Goal: Task Accomplishment & Management: Use online tool/utility

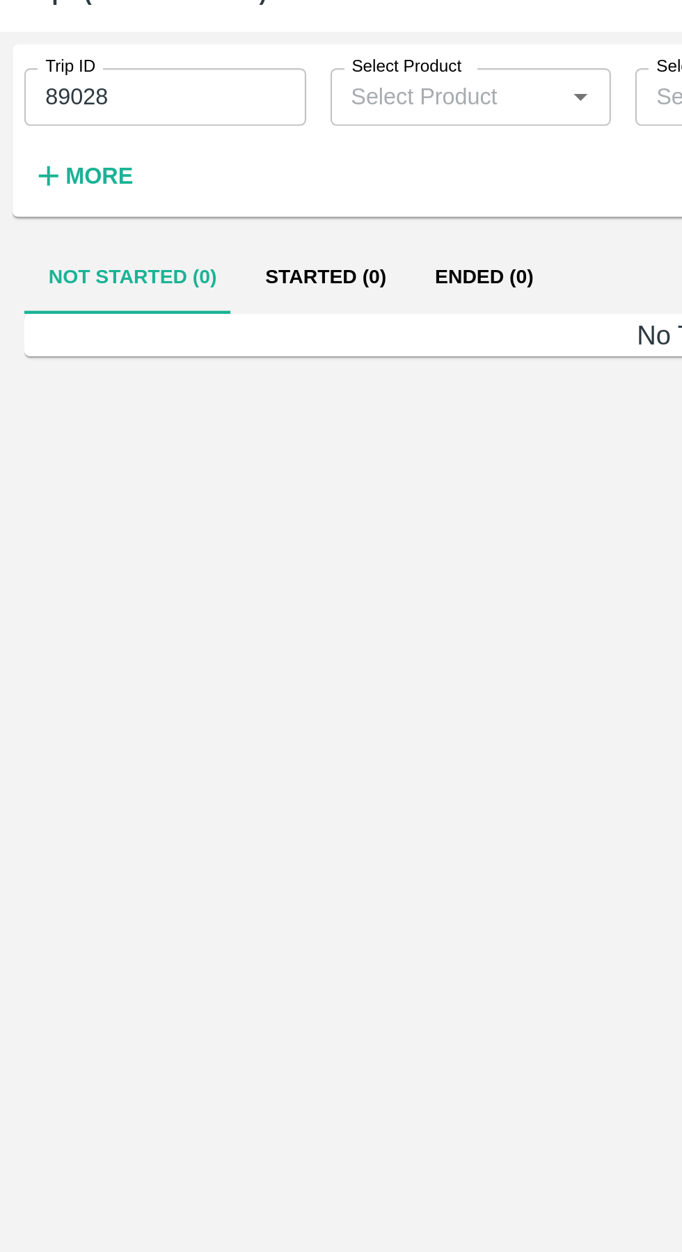
click at [86, 104] on input "89028" at bounding box center [75, 101] width 129 height 26
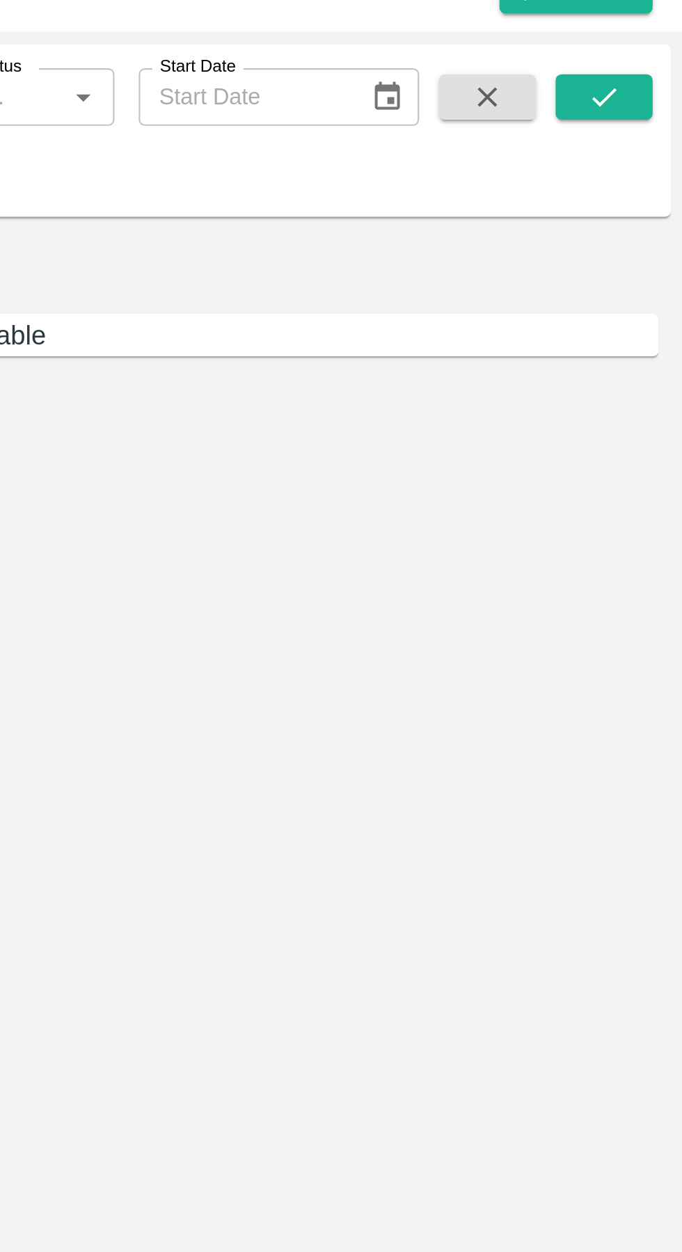
type input "89586"
click at [647, 101] on icon "submit" at bounding box center [645, 101] width 15 height 15
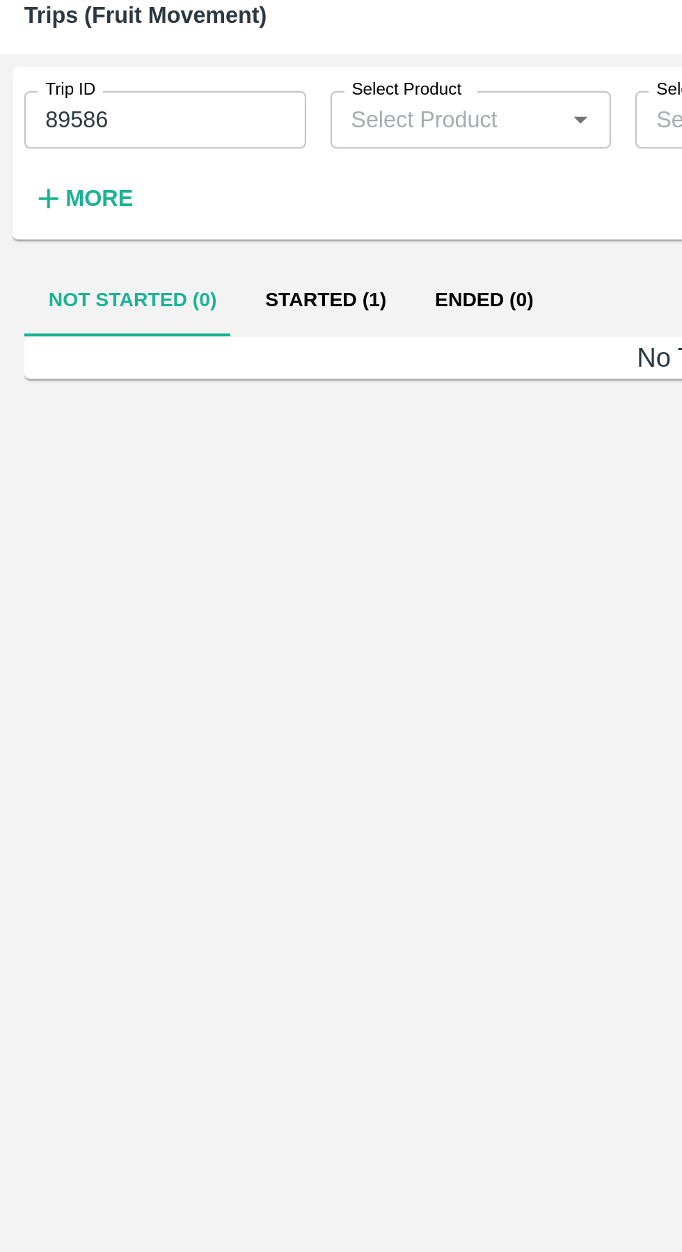
click at [143, 186] on button "Started (1)" at bounding box center [150, 184] width 78 height 33
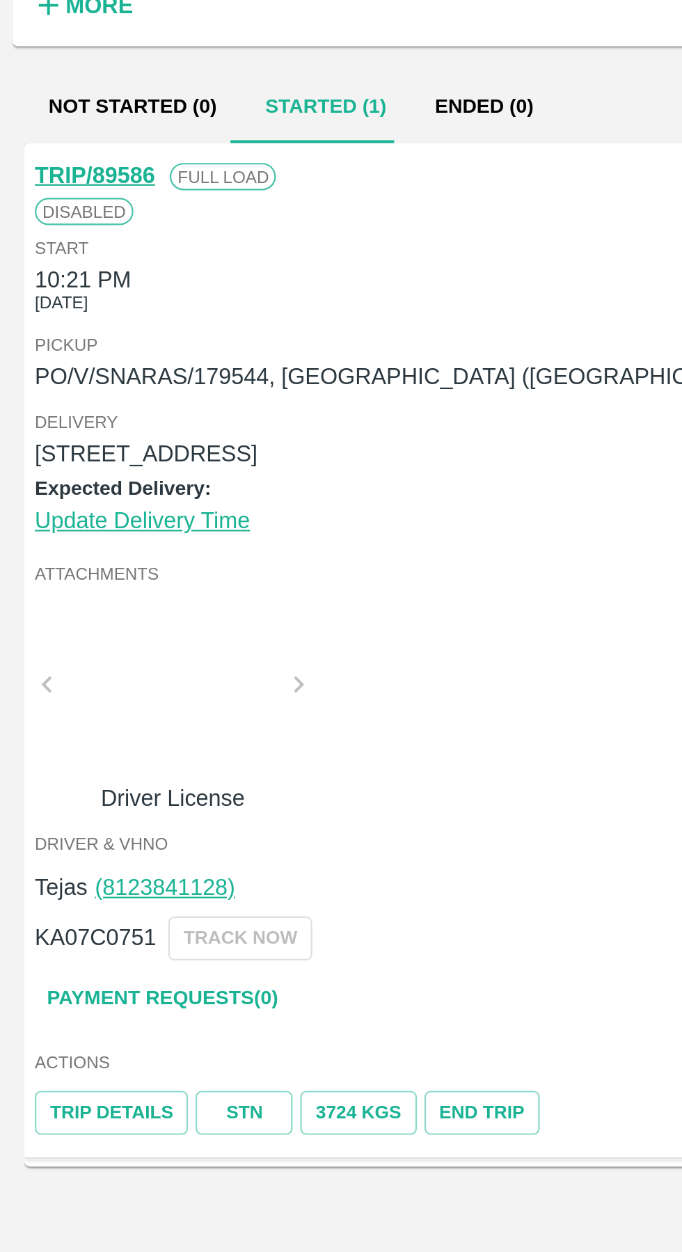
click at [40, 645] on link "Trip Details" at bounding box center [51, 646] width 70 height 20
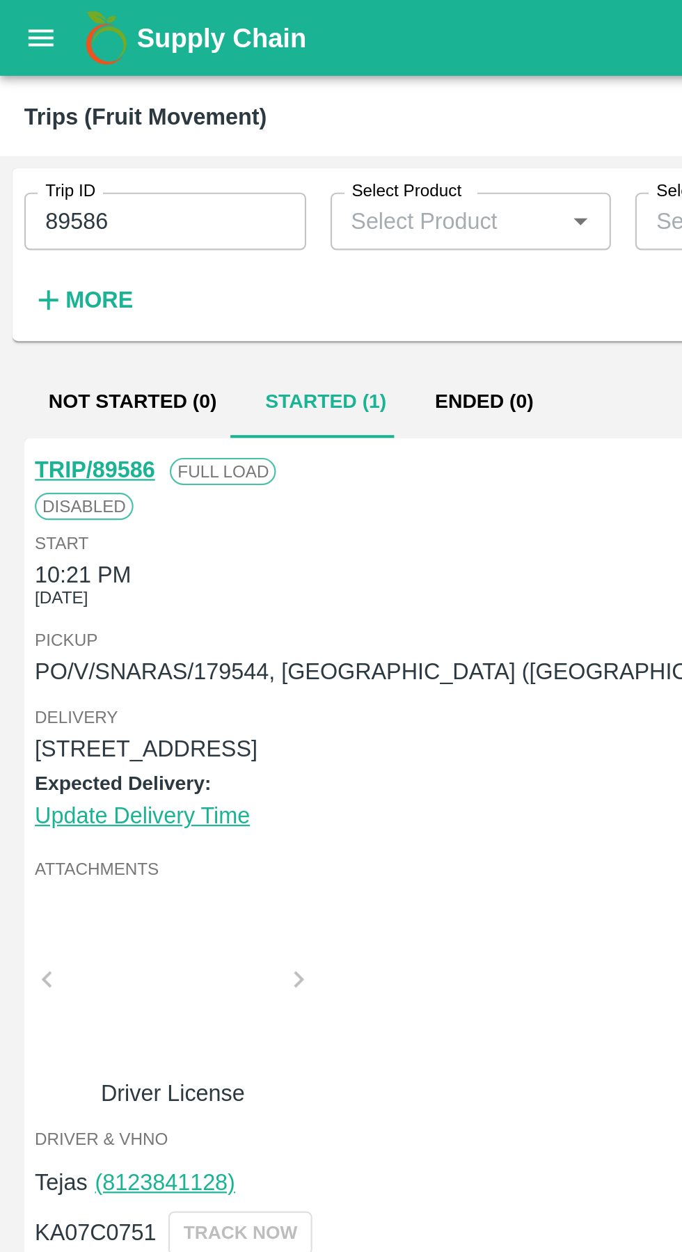
click at [25, 18] on icon "open drawer" at bounding box center [18, 17] width 15 height 15
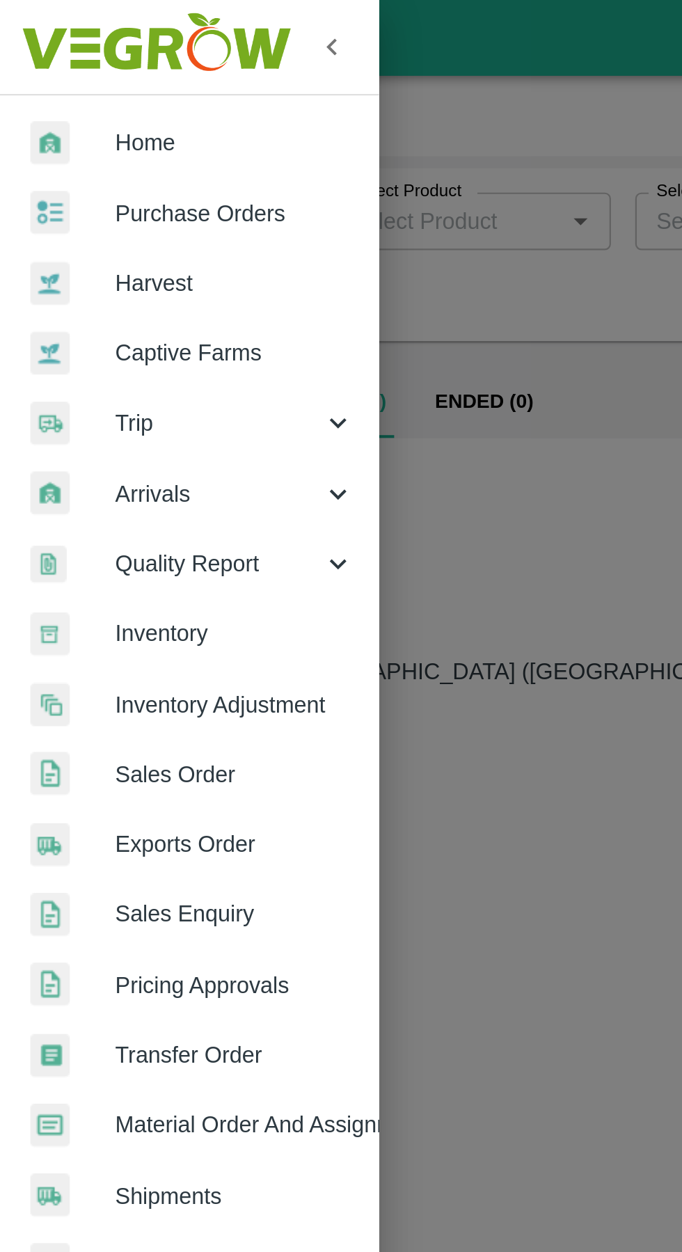
click at [81, 98] on span "Purchase Orders" at bounding box center [108, 97] width 110 height 15
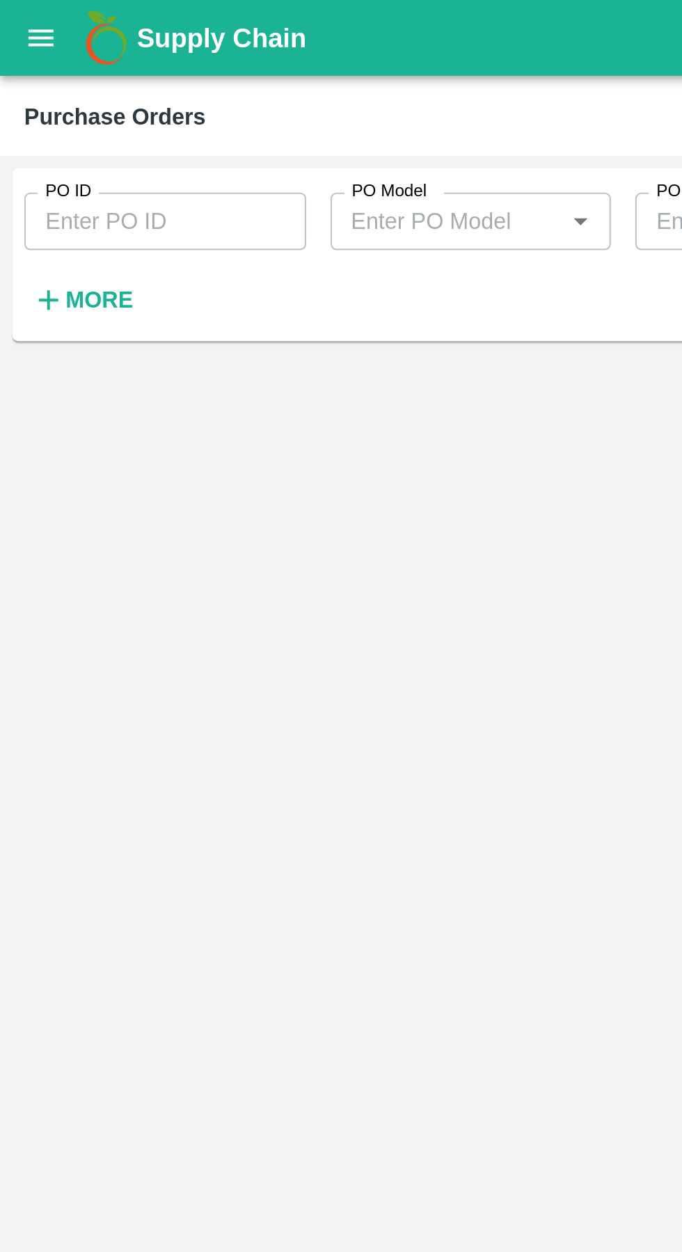
click at [70, 102] on input "PO ID" at bounding box center [75, 101] width 129 height 26
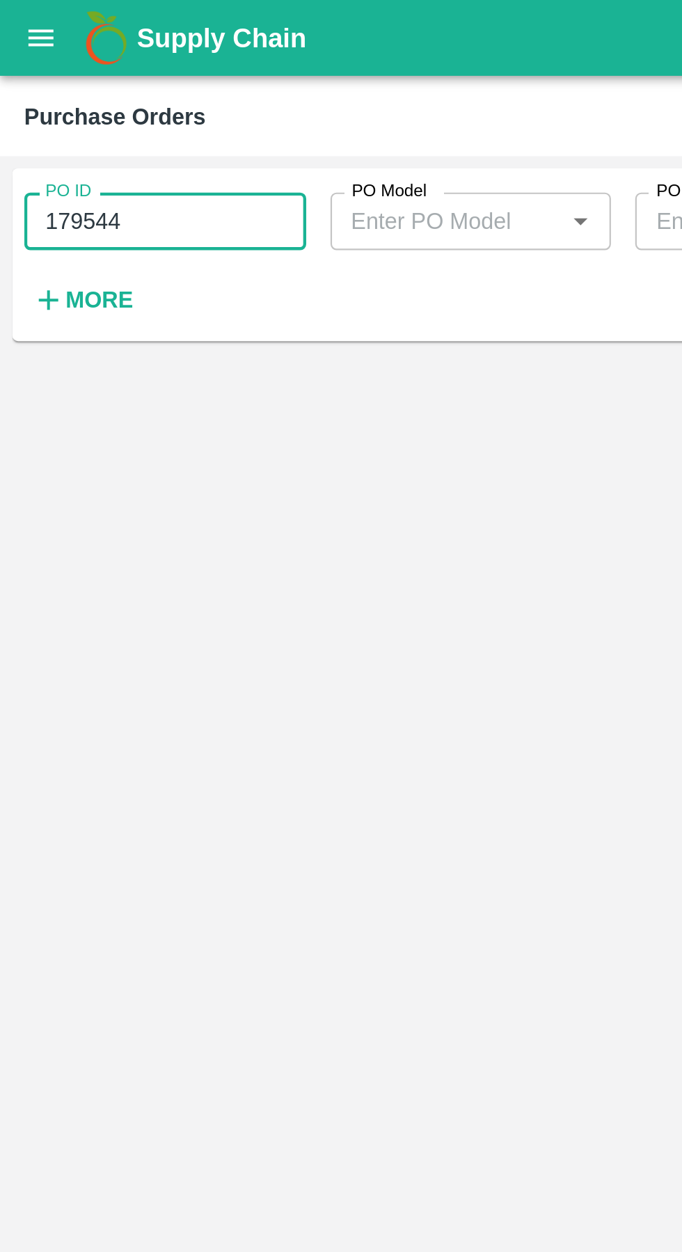
type input "179544"
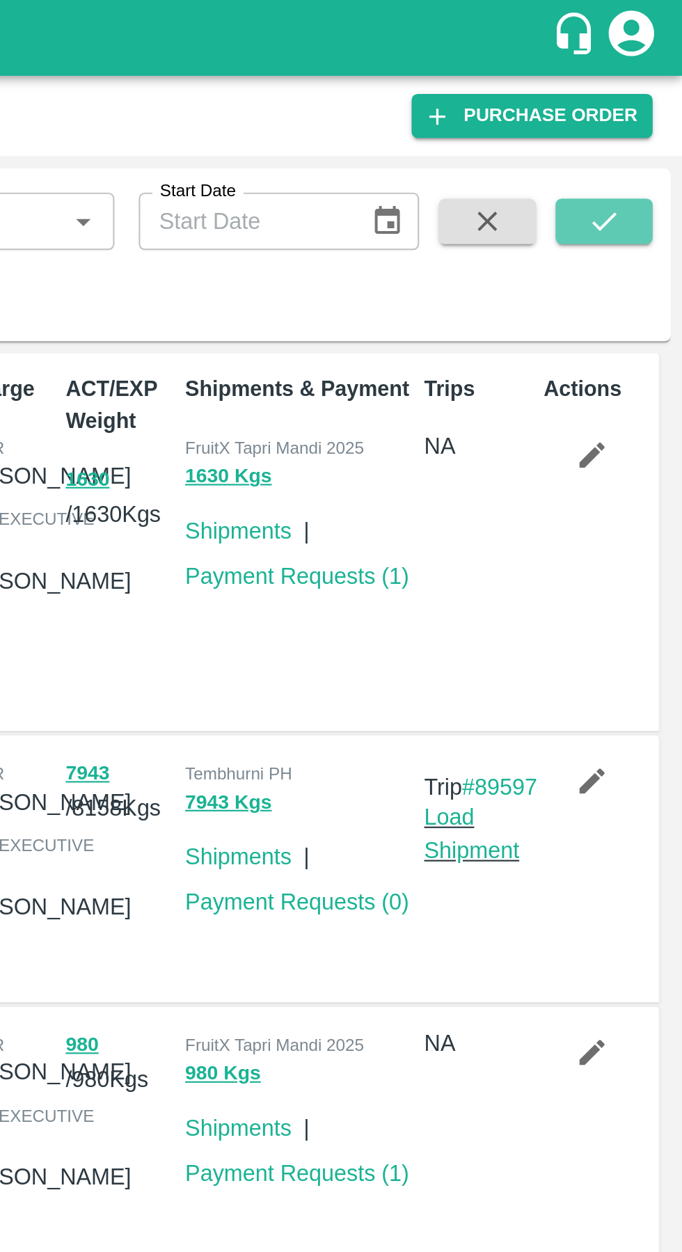
click at [653, 95] on button "submit" at bounding box center [645, 101] width 45 height 21
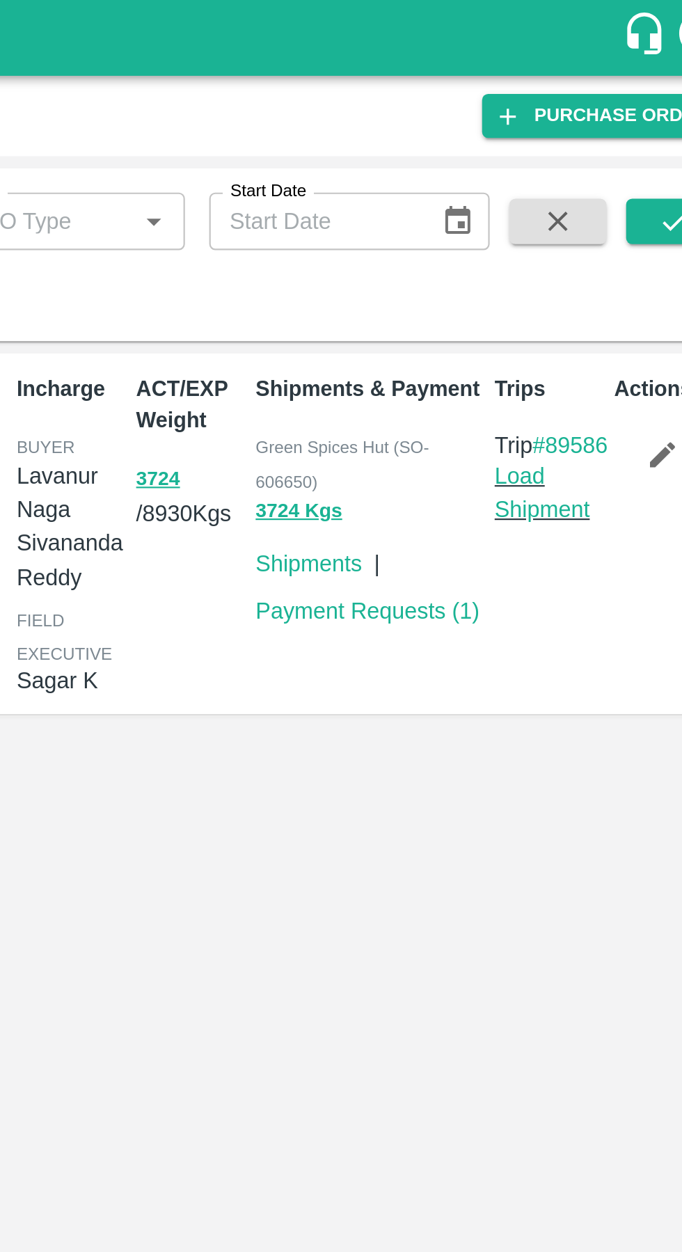
click at [584, 239] on link "Load Shipment" at bounding box center [585, 226] width 44 height 26
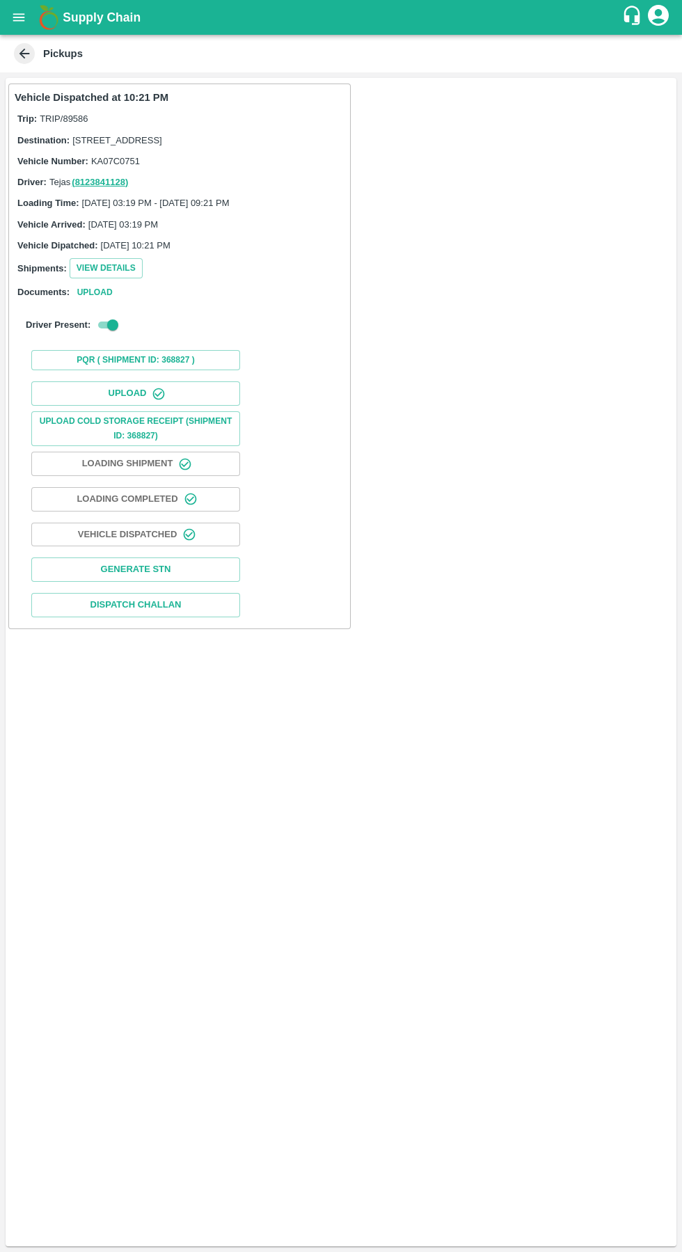
click at [118, 436] on button "Upload Cold Storage Receipt (SHIPMENT ID: 368827)" at bounding box center [135, 428] width 209 height 35
click at [106, 436] on button "Upload Cold Storage Receipt (SHIPMENT ID: 368827)" at bounding box center [135, 428] width 209 height 35
click at [127, 406] on button "Upload" at bounding box center [135, 393] width 209 height 24
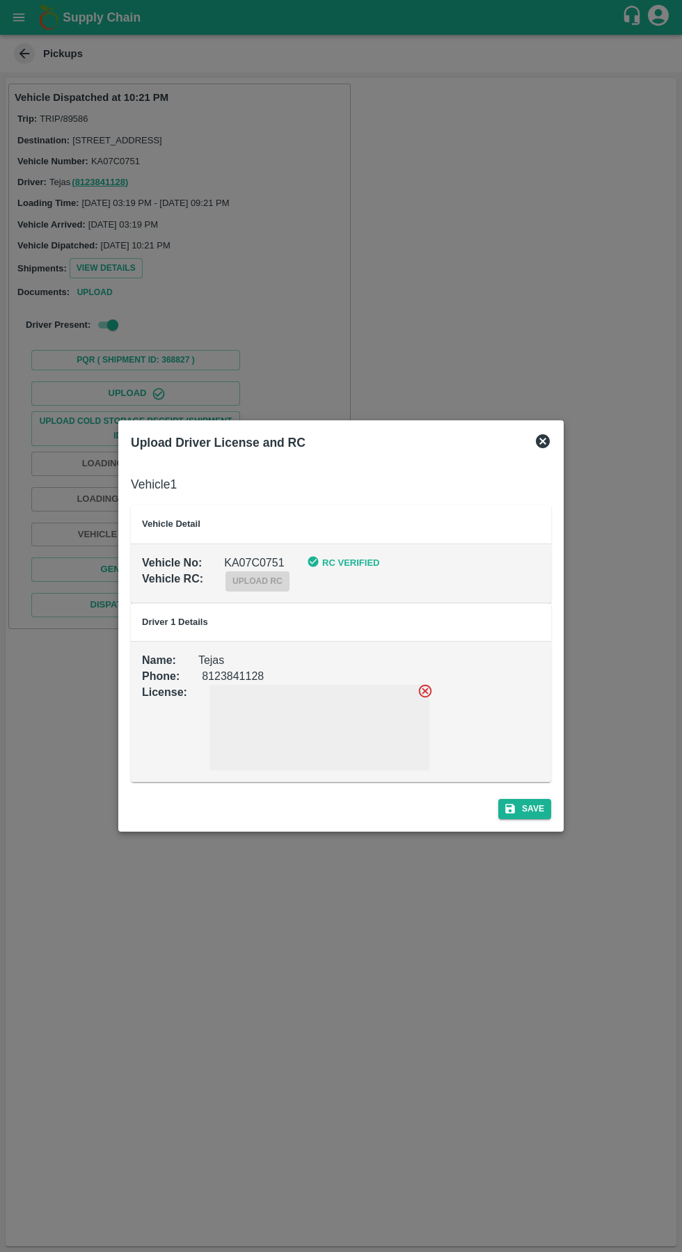
click at [534, 807] on button "Save" at bounding box center [524, 809] width 53 height 20
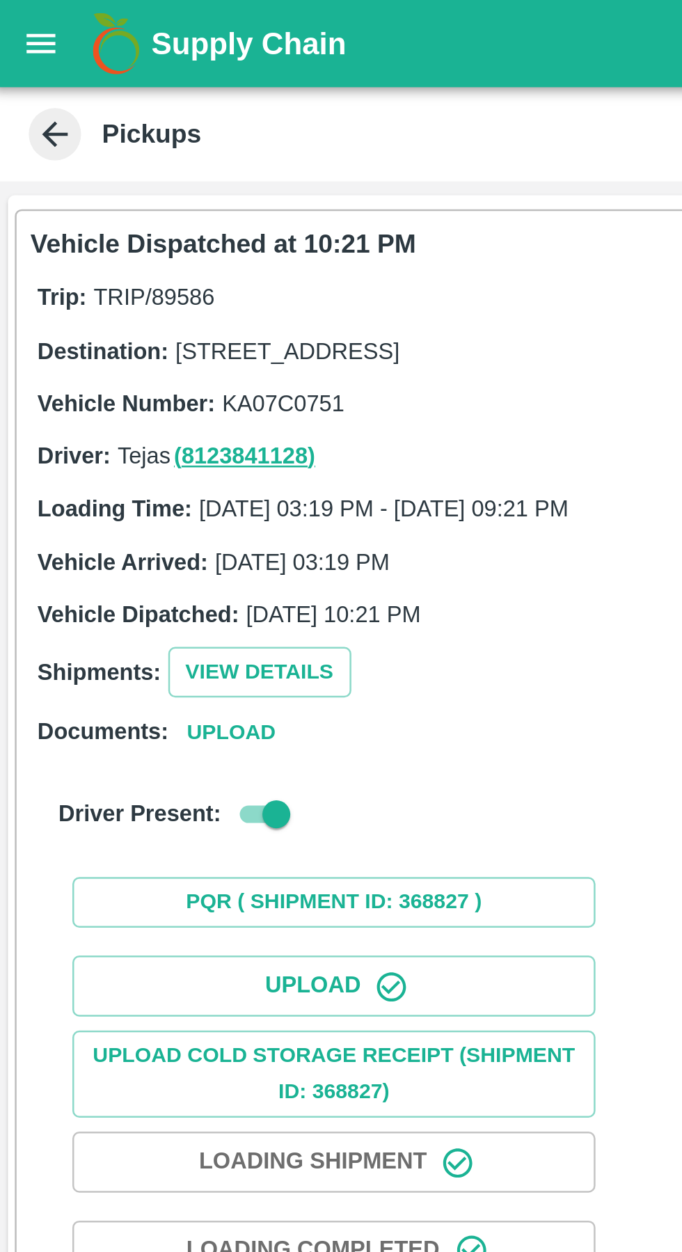
click at [28, 19] on button "open drawer" at bounding box center [19, 17] width 32 height 32
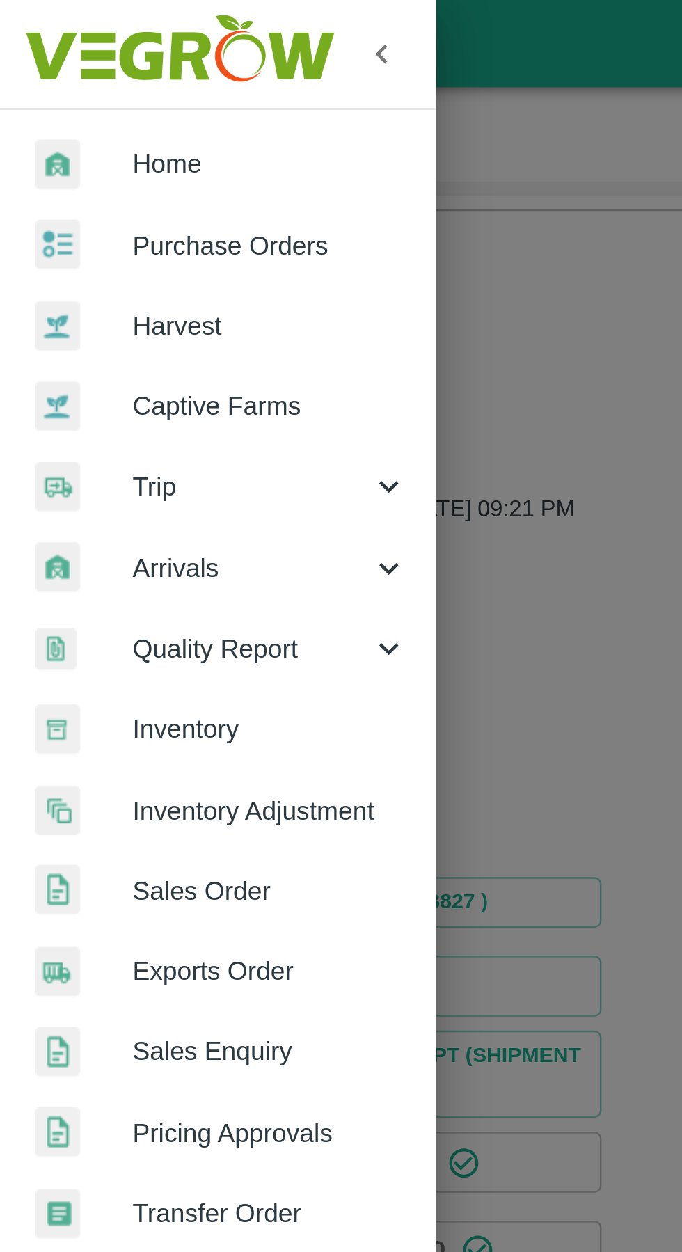
click at [86, 208] on div "Trip" at bounding box center [87, 194] width 174 height 32
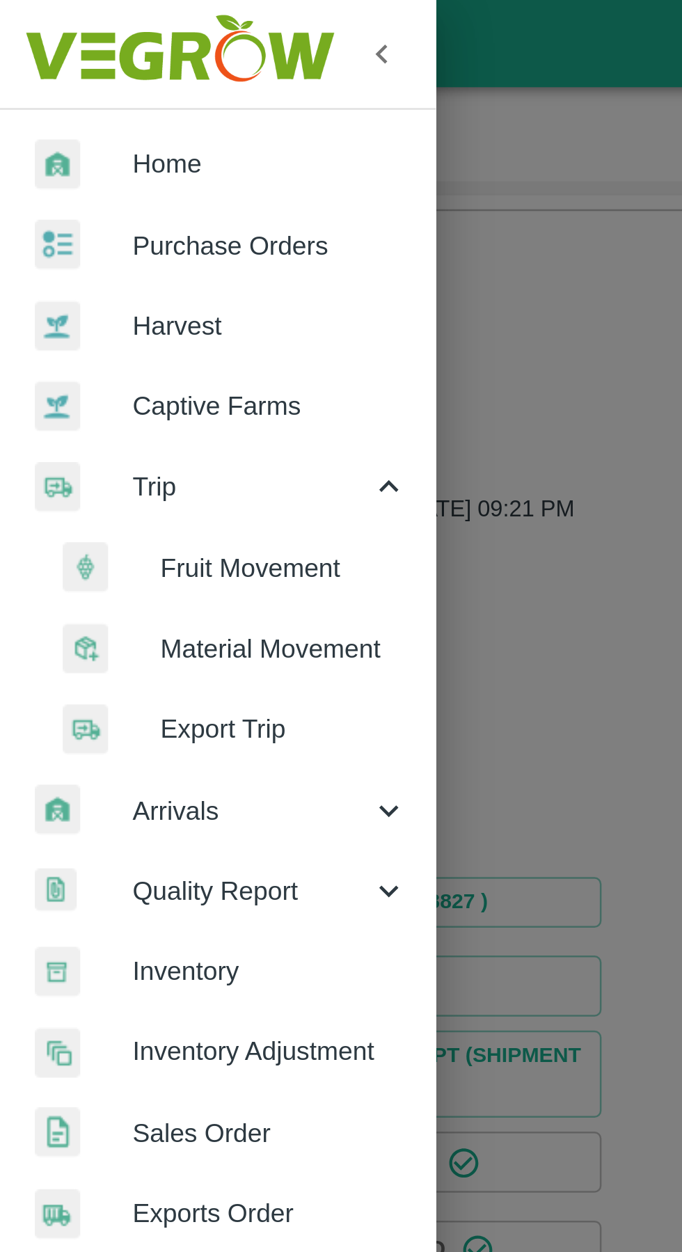
click at [95, 219] on span "Fruit Movement" at bounding box center [113, 226] width 99 height 15
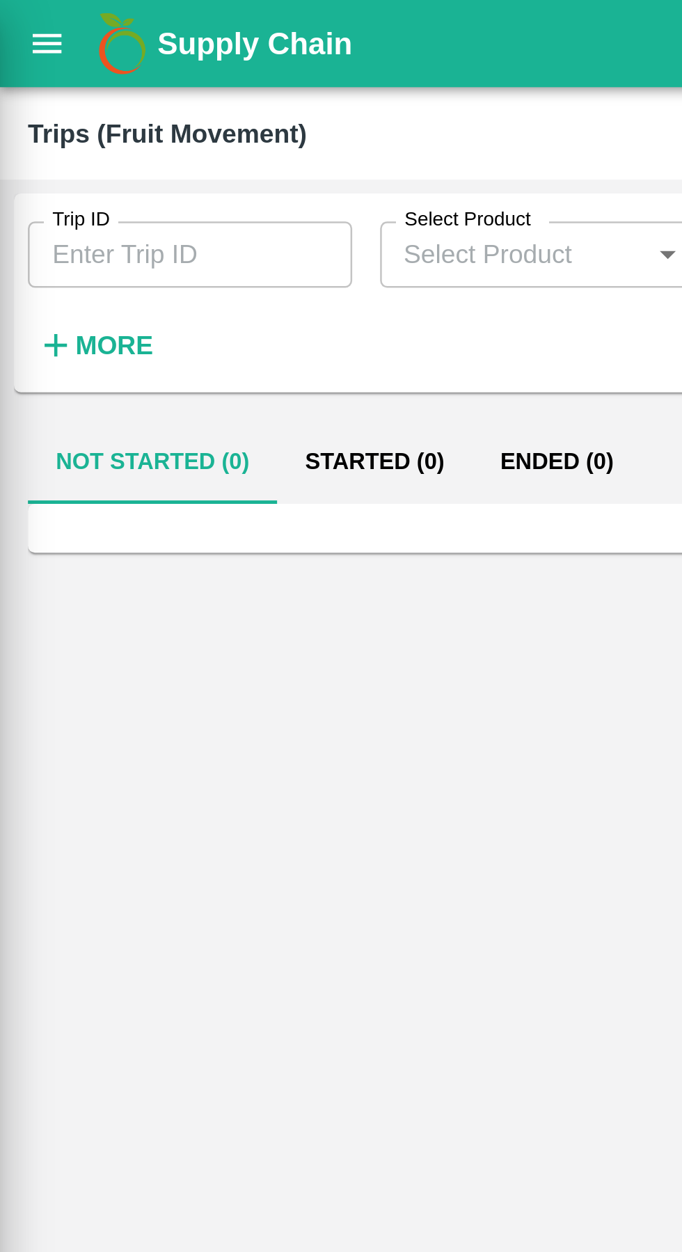
click at [56, 96] on div at bounding box center [341, 626] width 682 height 1252
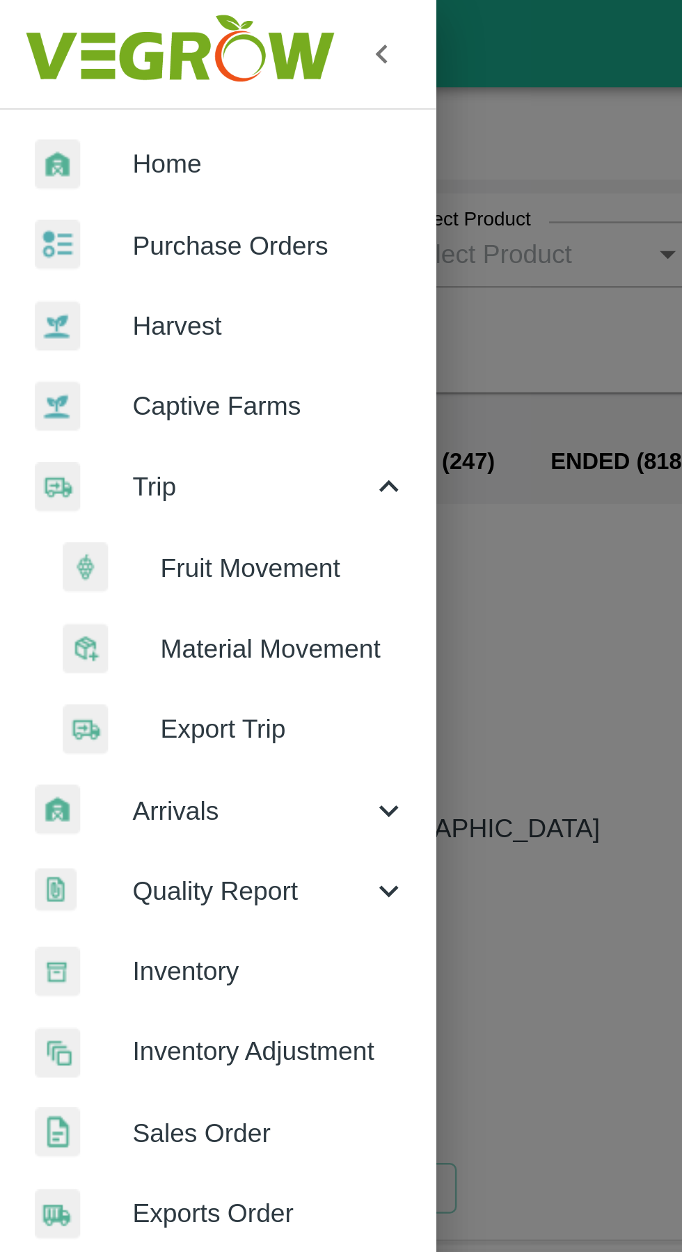
click at [83, 189] on span "Trip" at bounding box center [100, 193] width 95 height 15
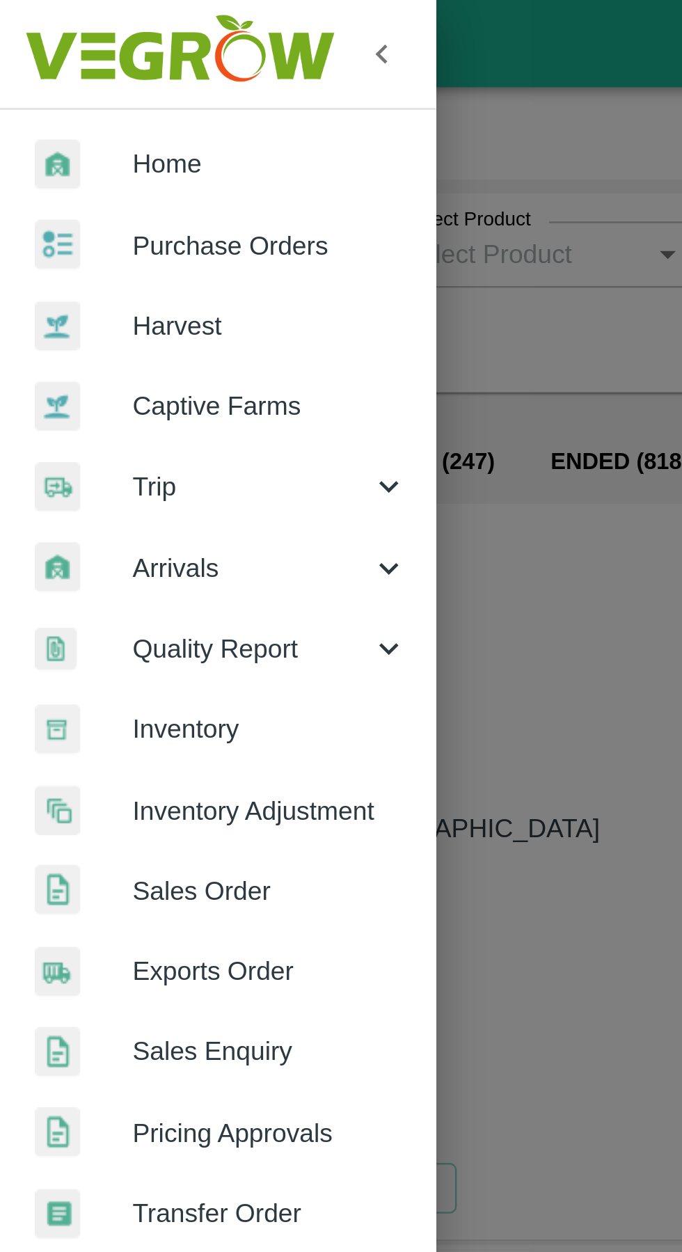
click at [82, 200] on span "Trip" at bounding box center [100, 193] width 95 height 15
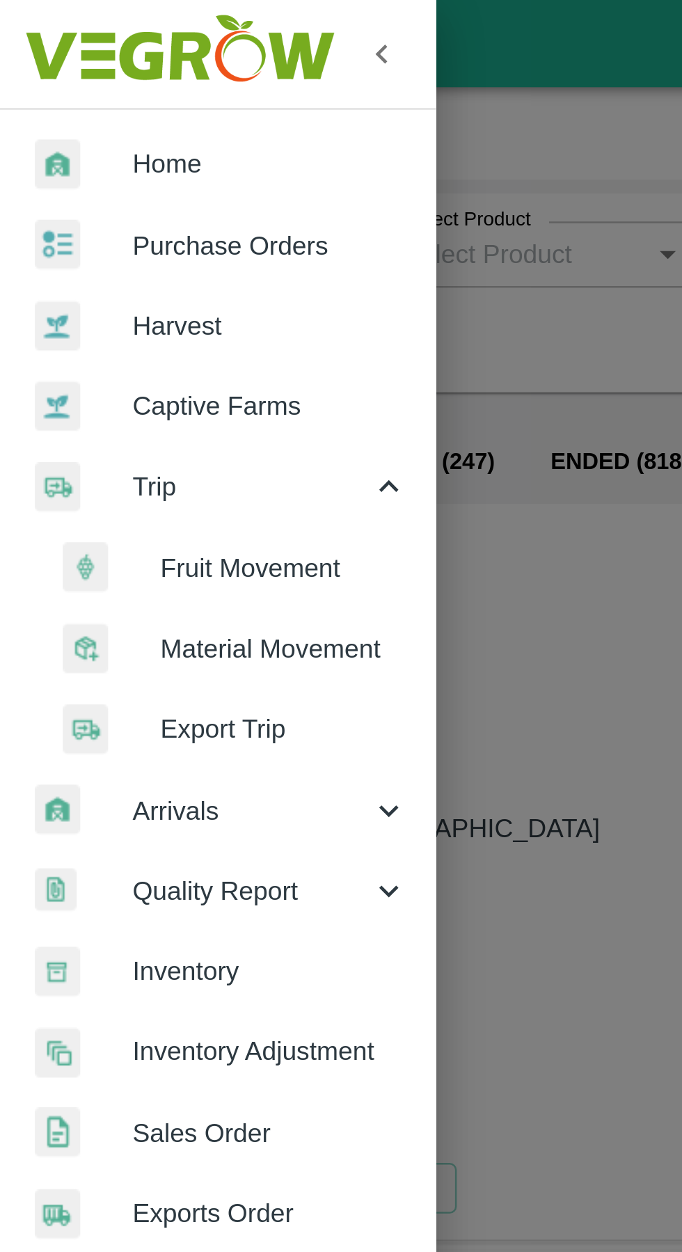
click at [95, 225] on span "Fruit Movement" at bounding box center [113, 226] width 99 height 15
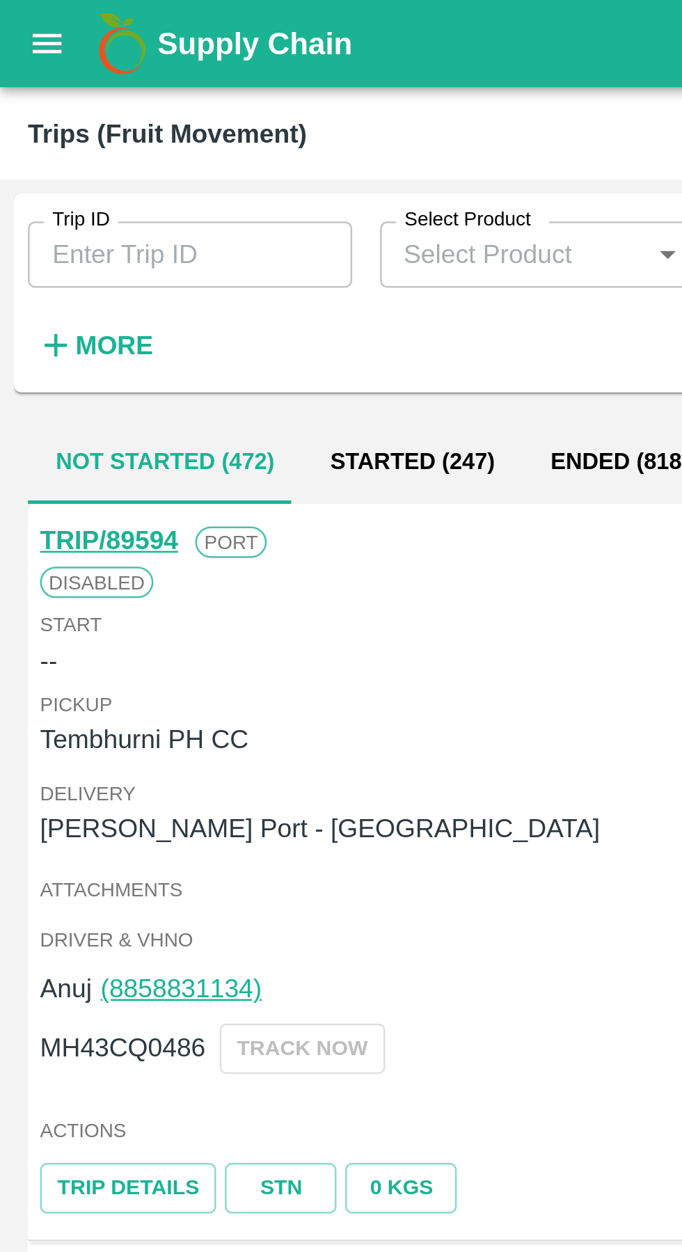
click at [72, 104] on input "Trip ID" at bounding box center [75, 101] width 129 height 26
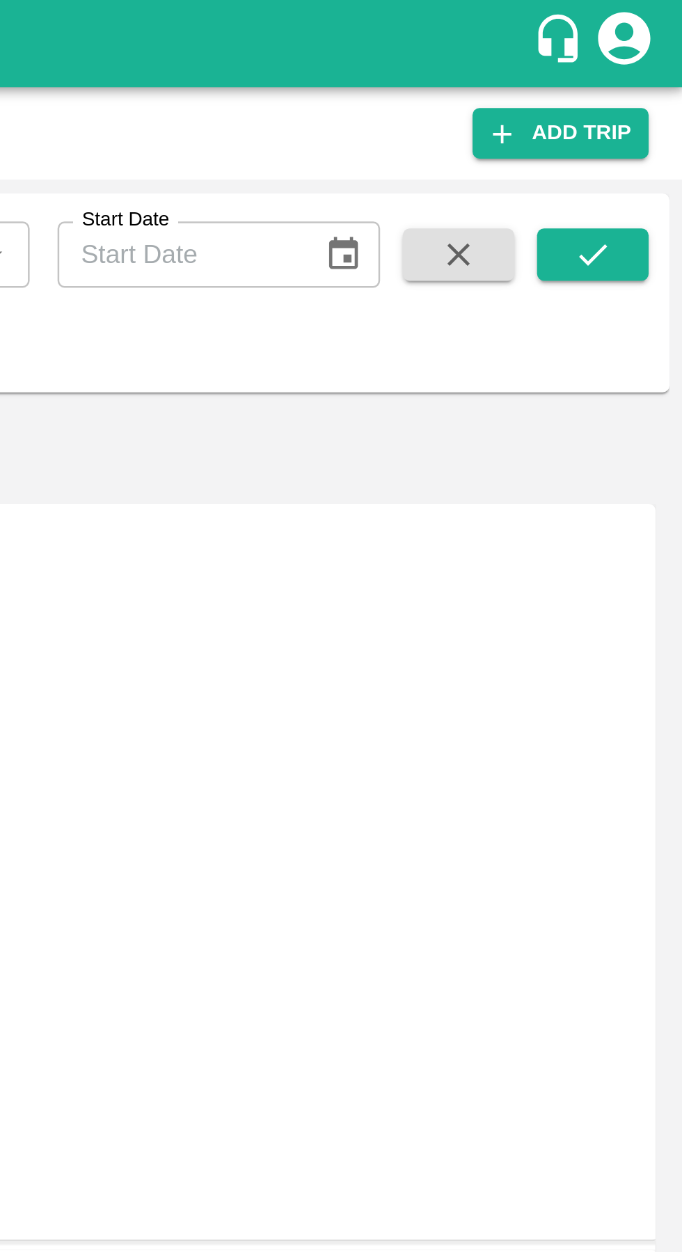
type input "89586"
click at [649, 97] on icon "submit" at bounding box center [645, 101] width 15 height 15
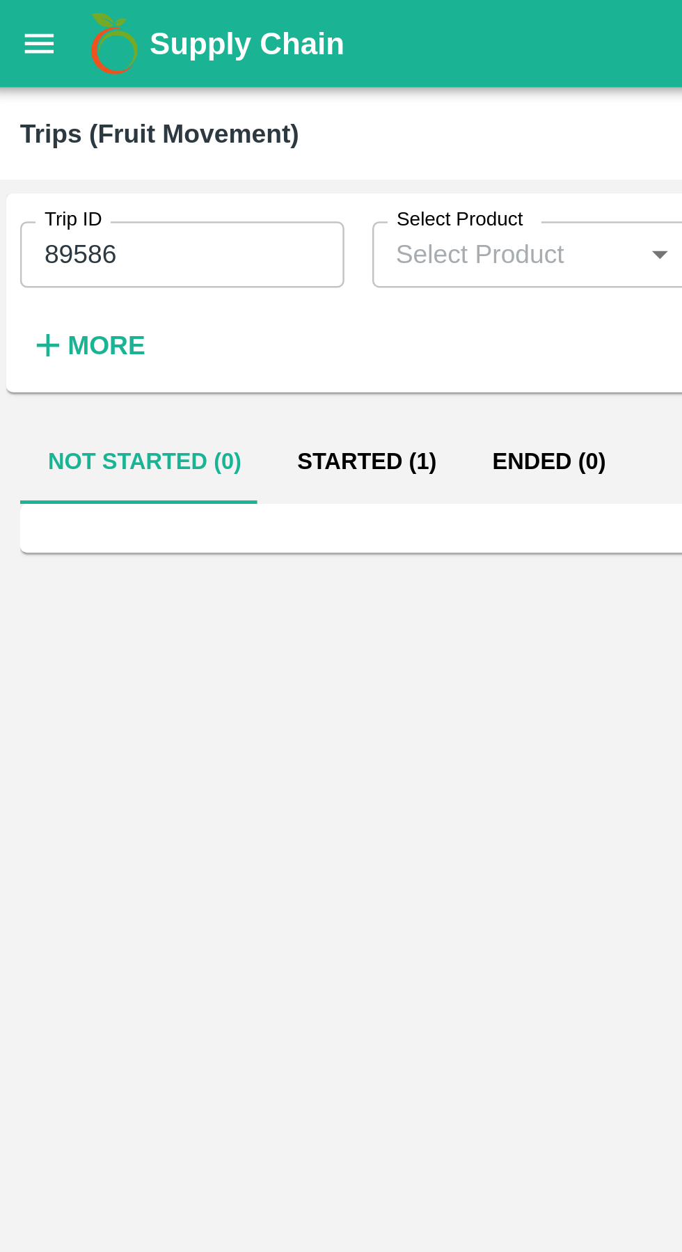
click at [135, 188] on button "Started (1)" at bounding box center [150, 184] width 78 height 33
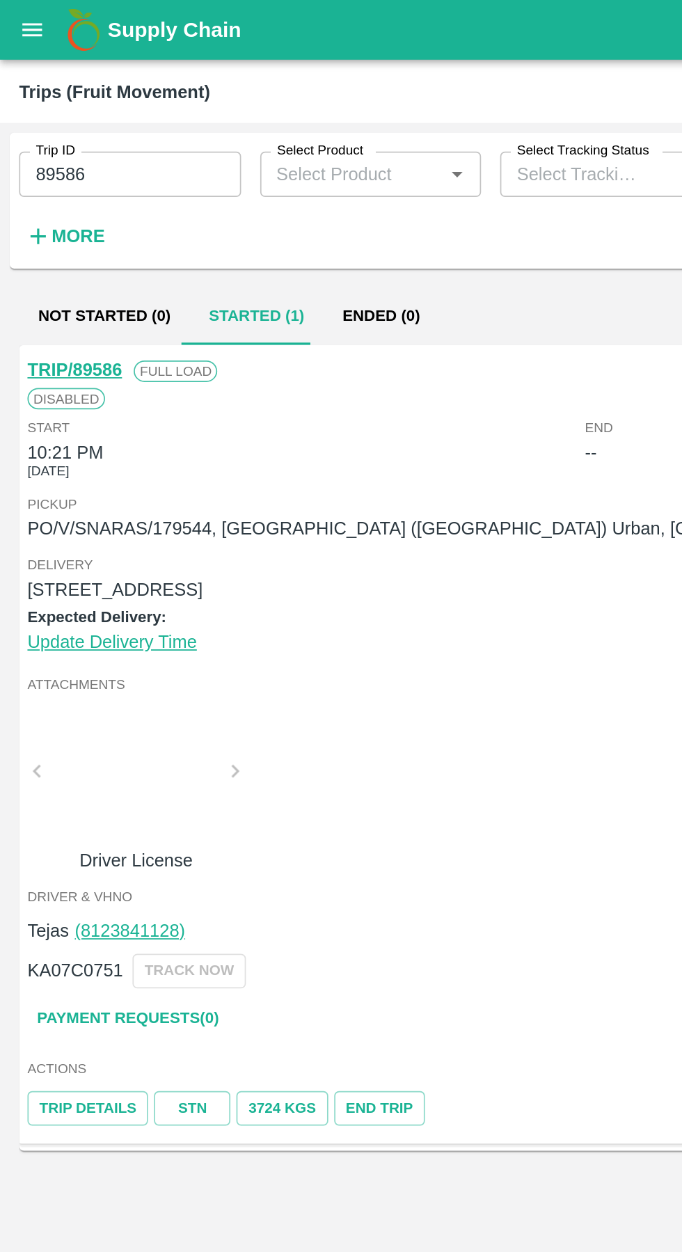
click at [43, 221] on link "TRIP/89586" at bounding box center [43, 215] width 55 height 11
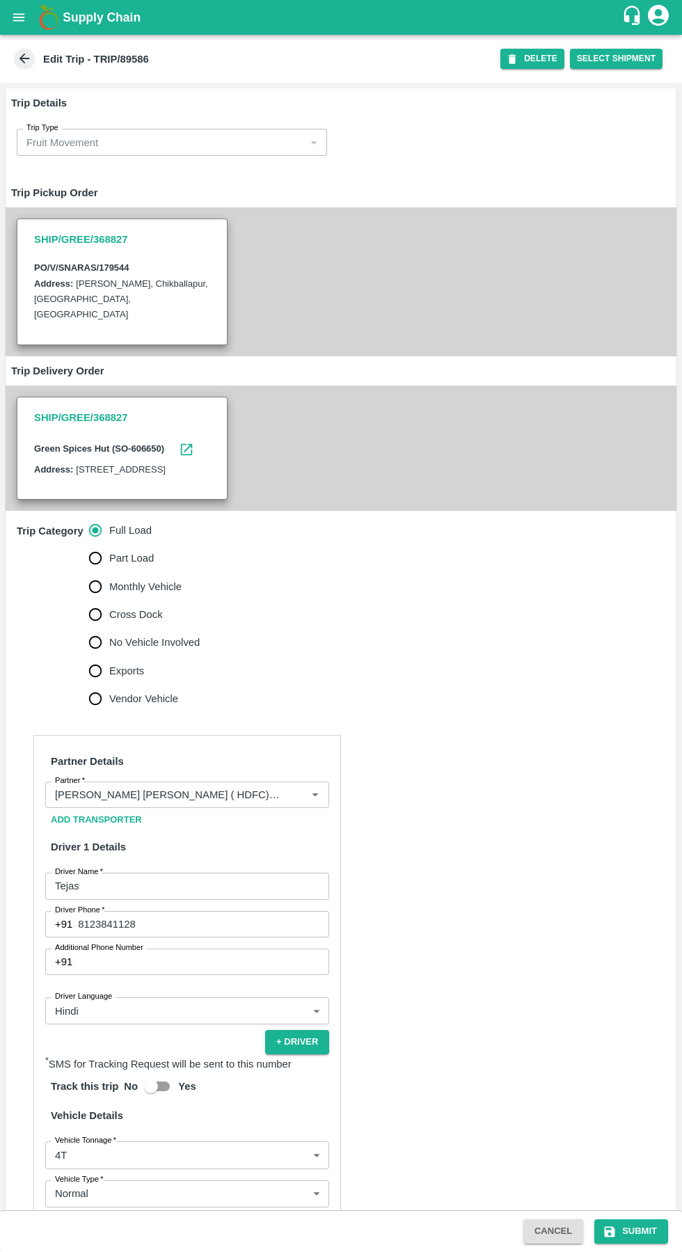
scroll to position [227, 0]
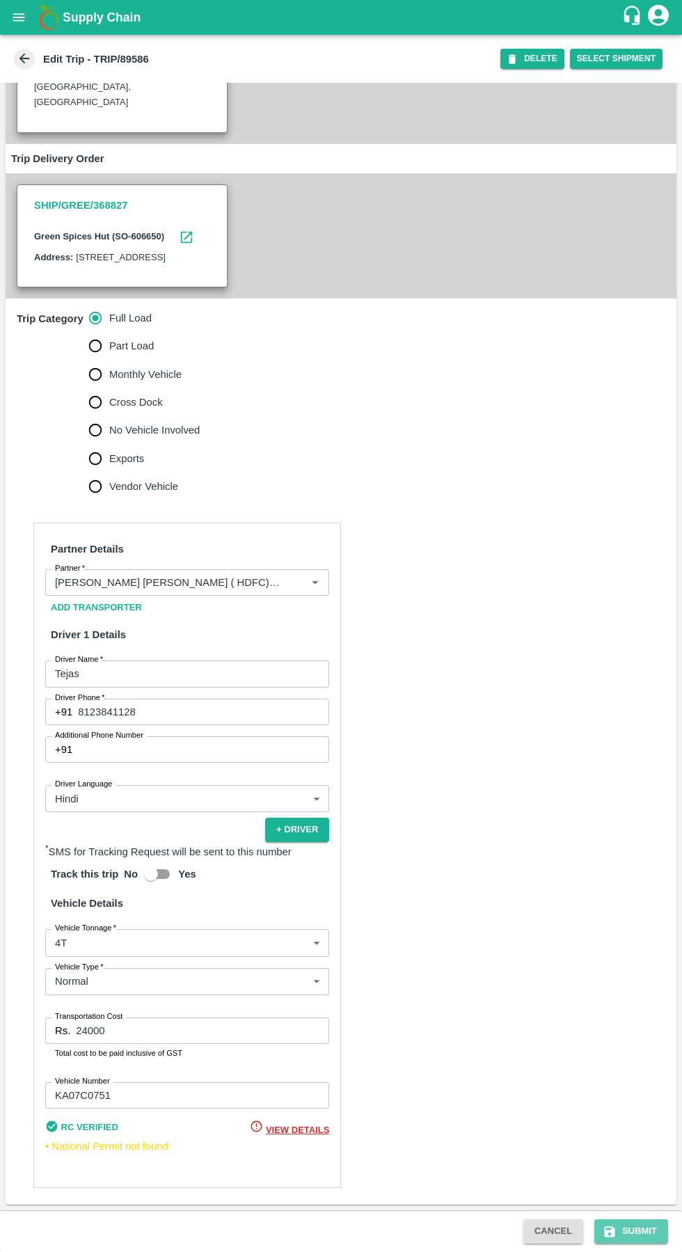
click at [637, 1231] on button "Submit" at bounding box center [631, 1231] width 74 height 24
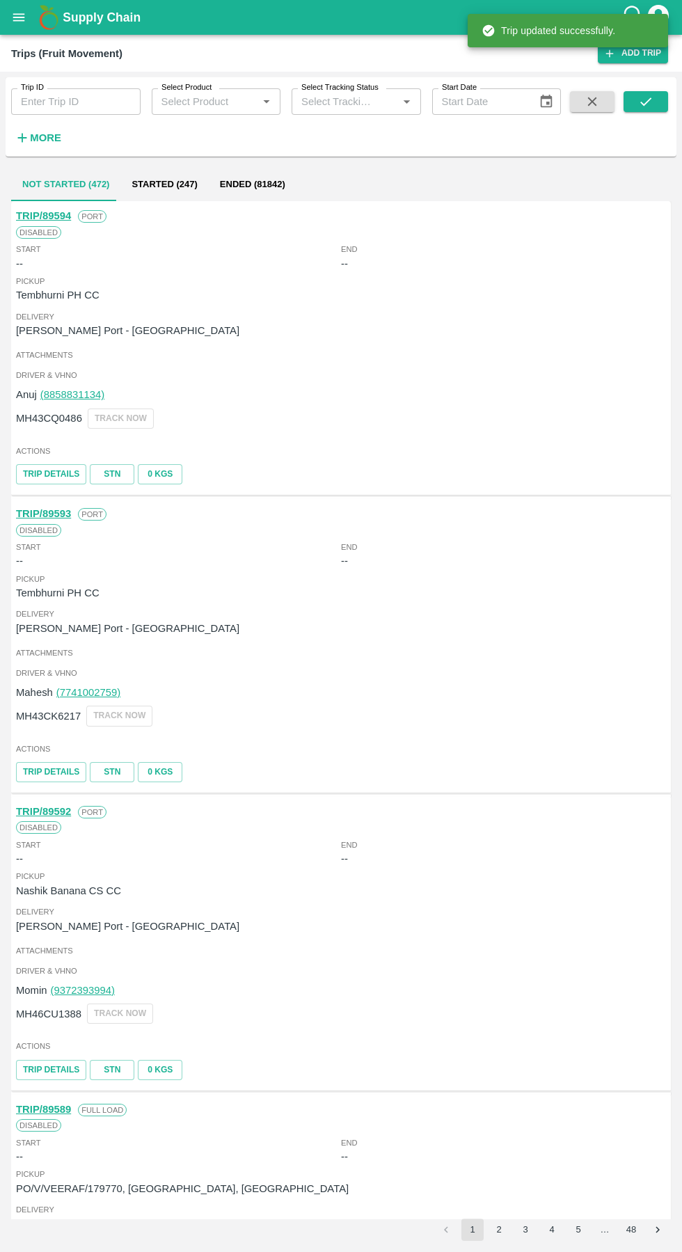
click at [65, 102] on input "Trip ID" at bounding box center [75, 101] width 129 height 26
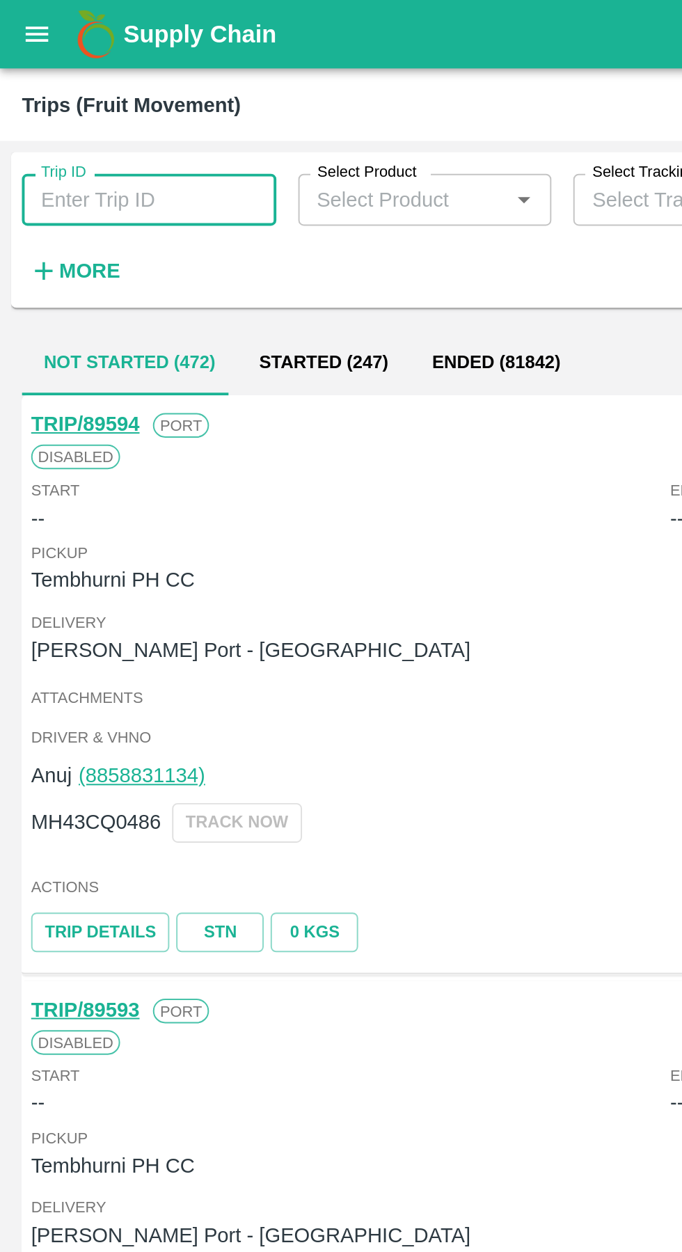
click at [23, 29] on button "open drawer" at bounding box center [19, 17] width 32 height 32
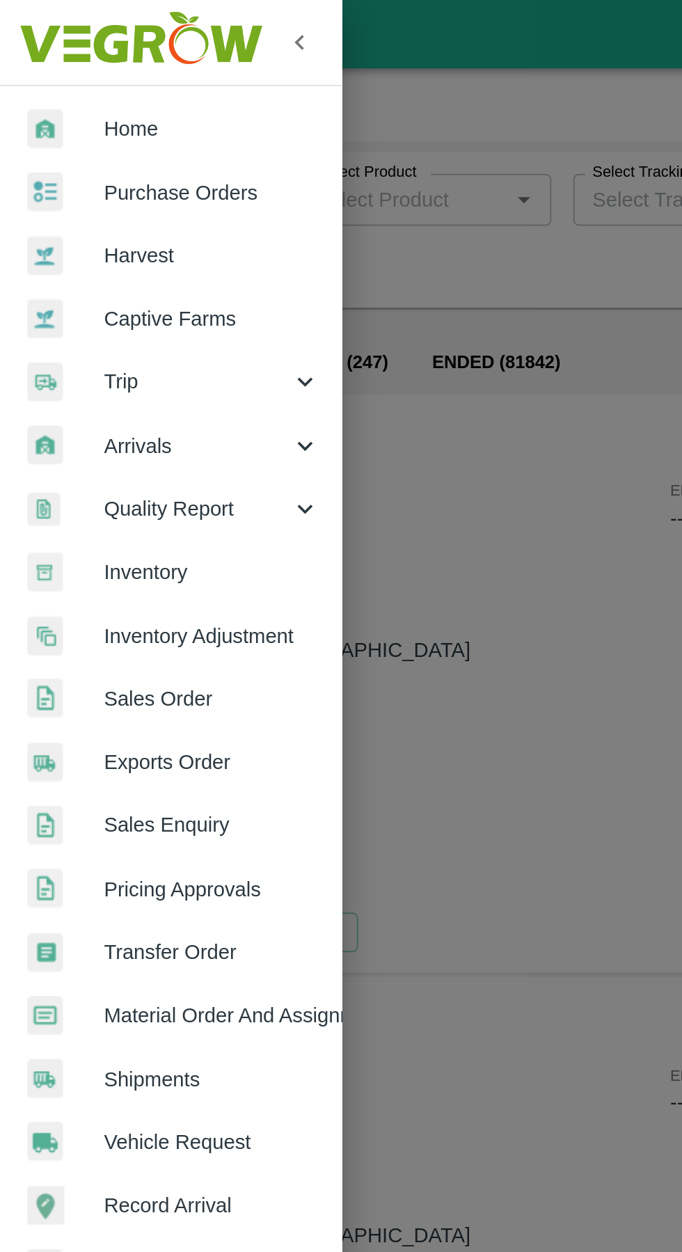
click at [49, 88] on div at bounding box center [33, 98] width 39 height 20
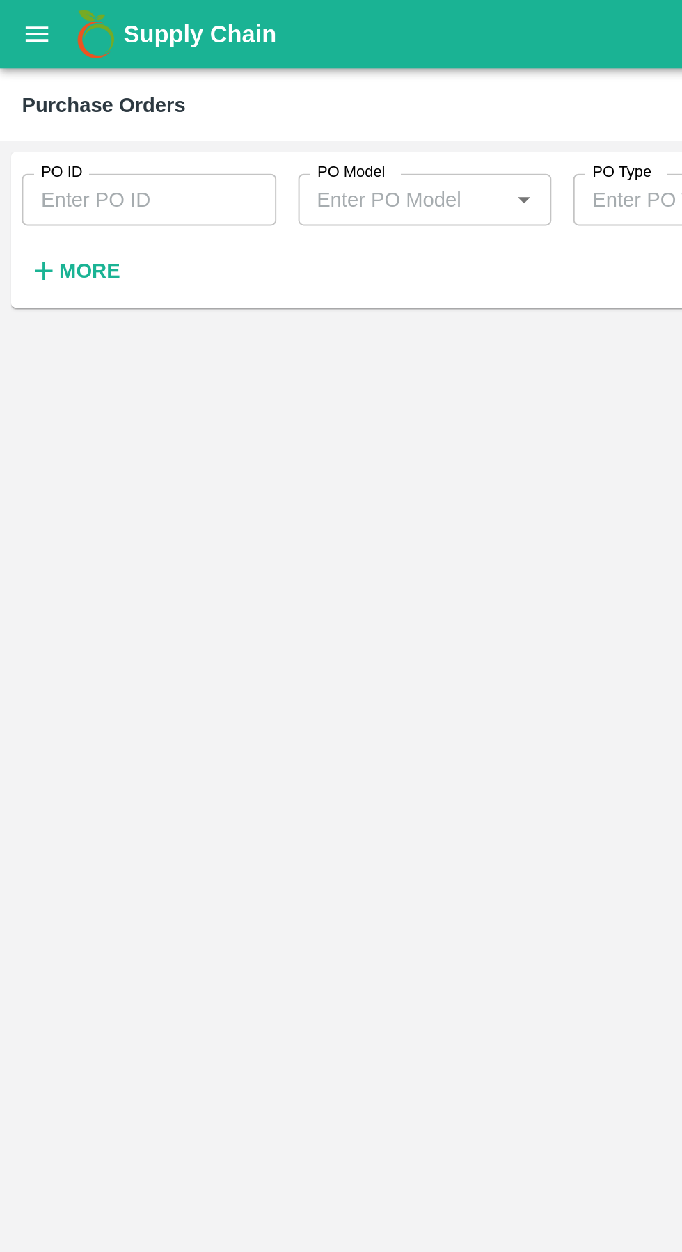
click at [60, 102] on input "PO ID" at bounding box center [75, 101] width 129 height 26
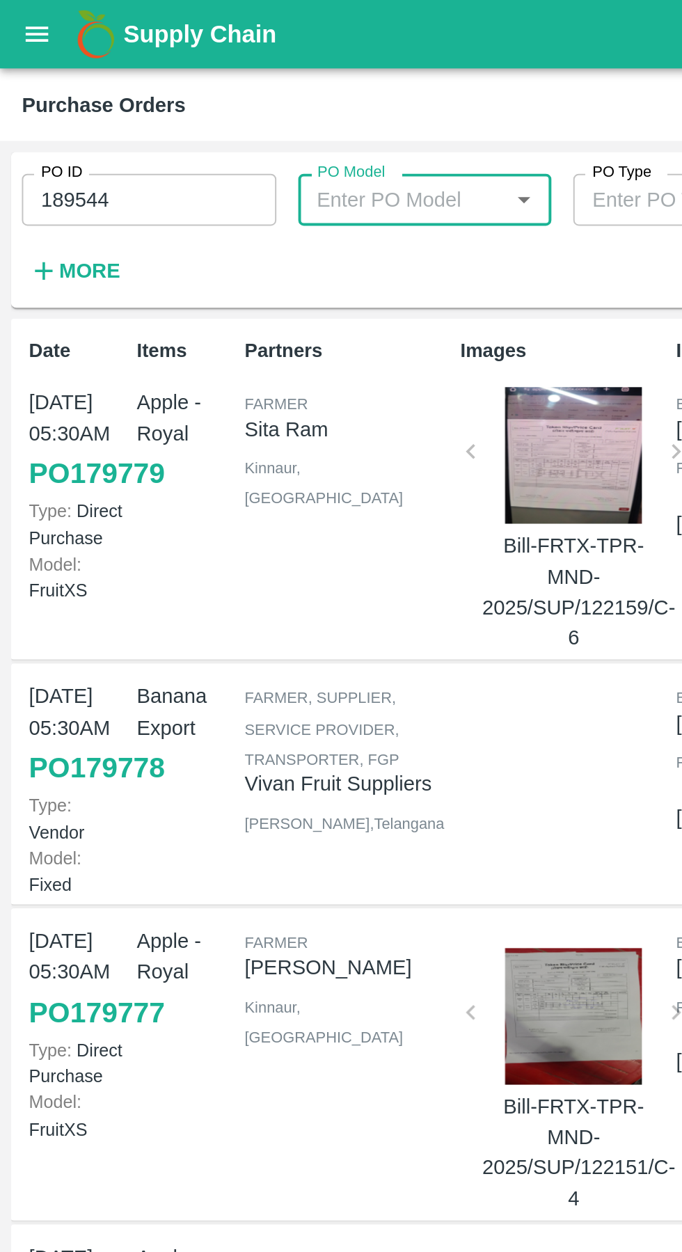
click at [83, 107] on input "189544" at bounding box center [75, 101] width 129 height 26
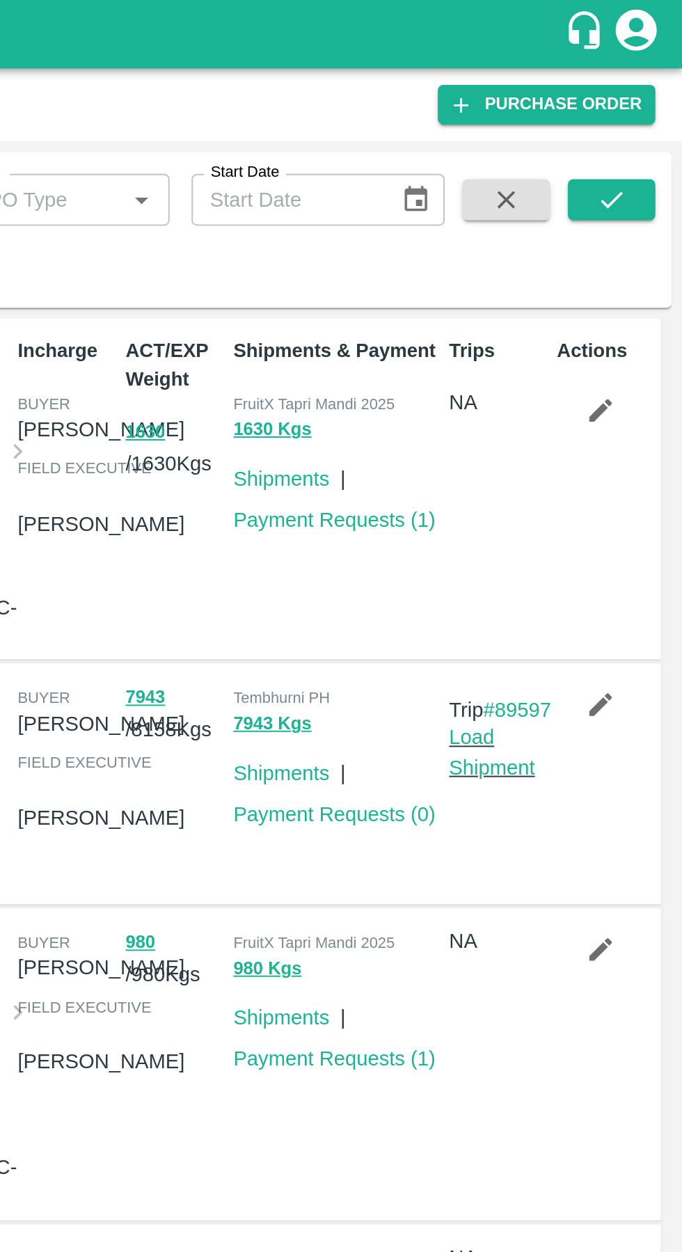
type input "179544"
click at [650, 99] on icon "submit" at bounding box center [645, 101] width 11 height 8
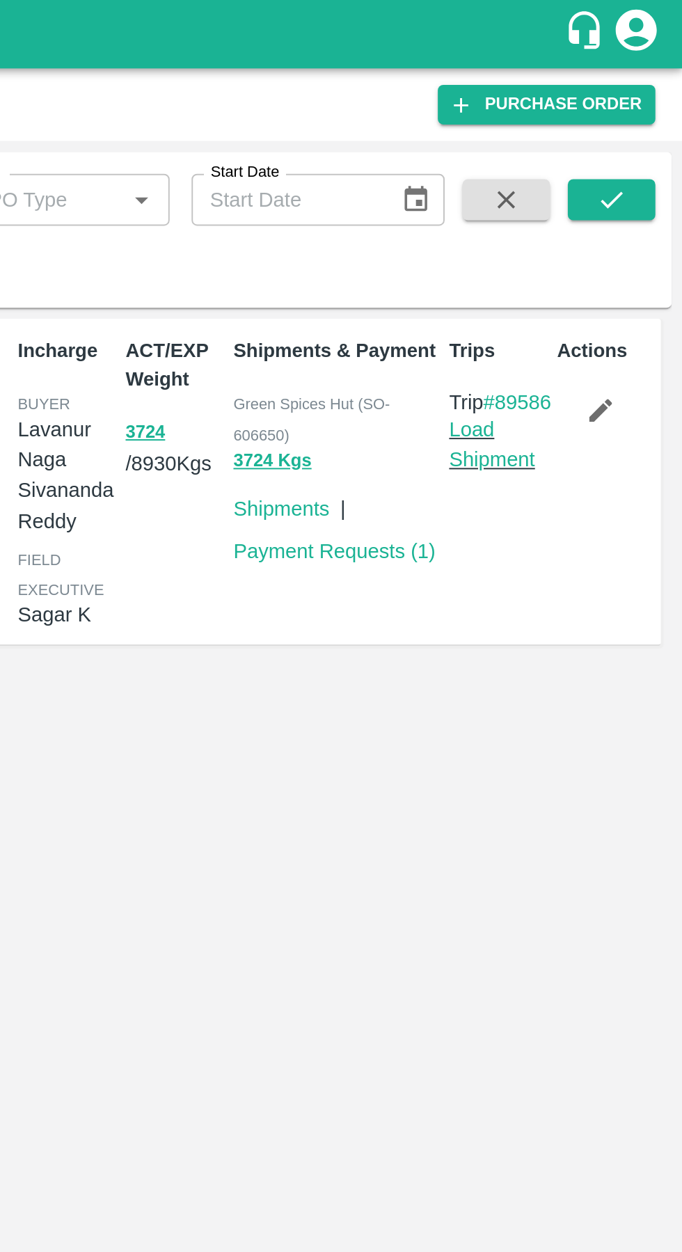
click at [588, 239] on link "Load Shipment" at bounding box center [585, 226] width 44 height 26
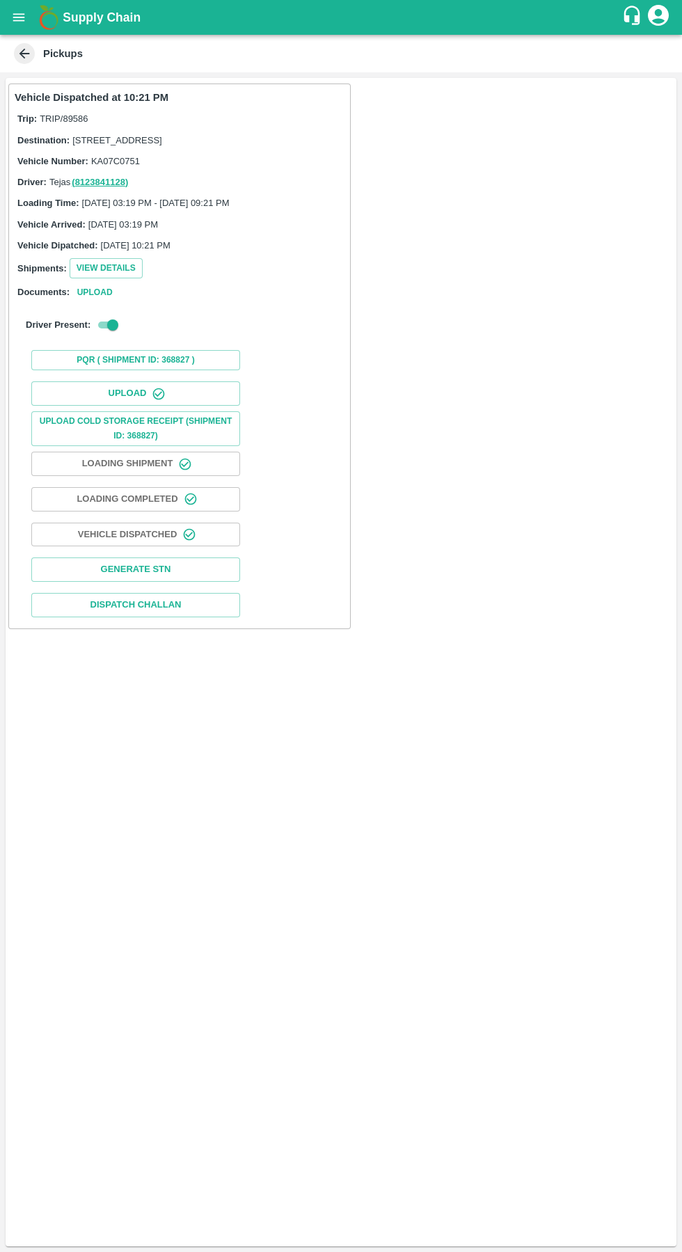
click at [122, 435] on button "Upload Cold Storage Receipt (SHIPMENT ID: 368827)" at bounding box center [135, 428] width 209 height 35
click at [93, 436] on button "Upload Cold Storage Receipt (SHIPMENT ID: 368827)" at bounding box center [135, 428] width 209 height 35
click at [127, 406] on button "Upload" at bounding box center [135, 393] width 209 height 24
